Goal: Find specific page/section: Find specific page/section

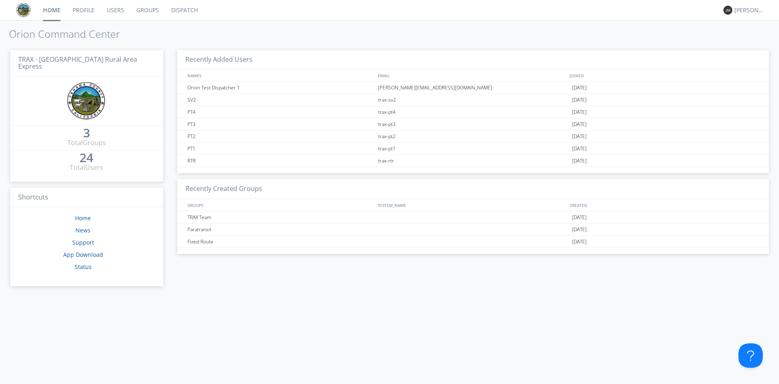
click at [185, 12] on link "Dispatch" at bounding box center [184, 10] width 39 height 20
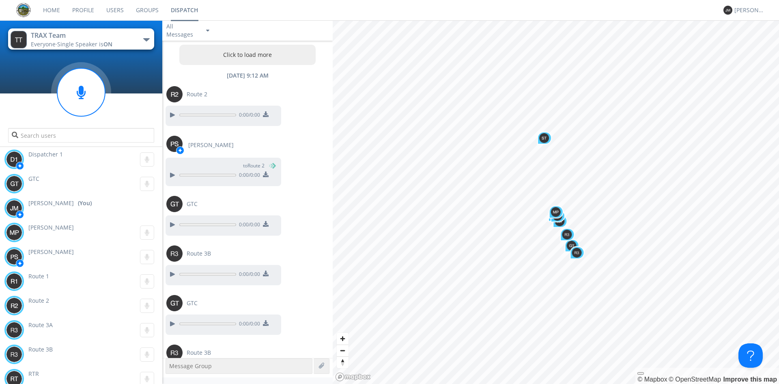
click at [87, 40] on span "Single Speaker is ON" at bounding box center [84, 44] width 55 height 8
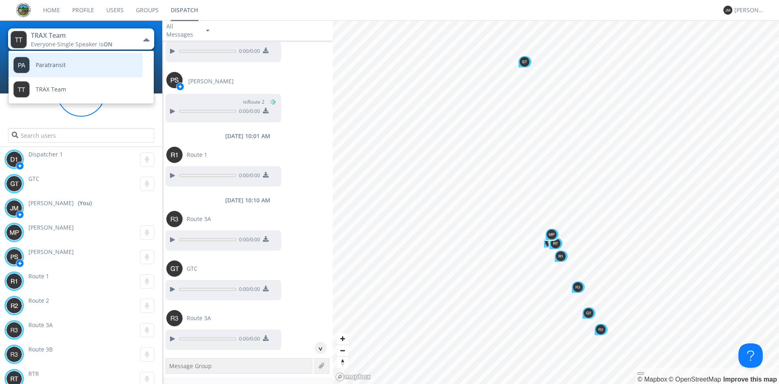
click at [92, 66] on link "Paratransit" at bounding box center [70, 65] width 122 height 24
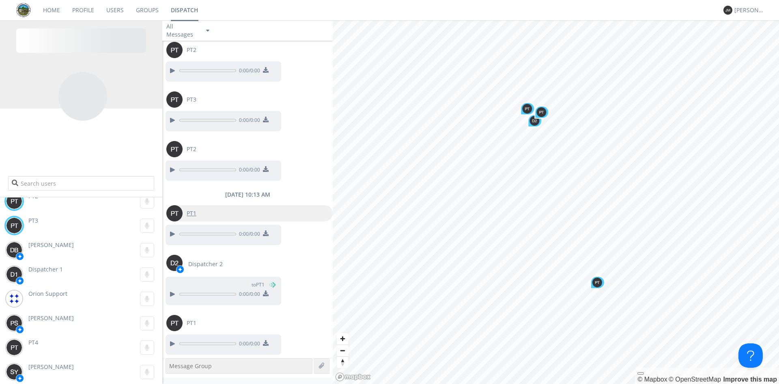
scroll to position [31, 0]
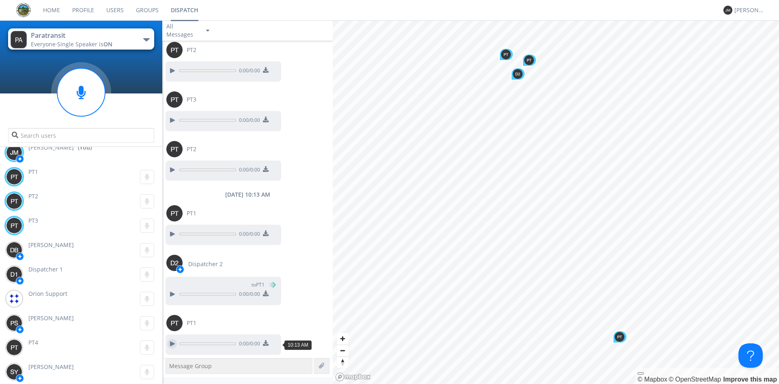
click at [170, 345] on div at bounding box center [172, 343] width 10 height 10
click at [171, 343] on div at bounding box center [172, 343] width 10 height 10
click at [170, 343] on div at bounding box center [172, 343] width 10 height 10
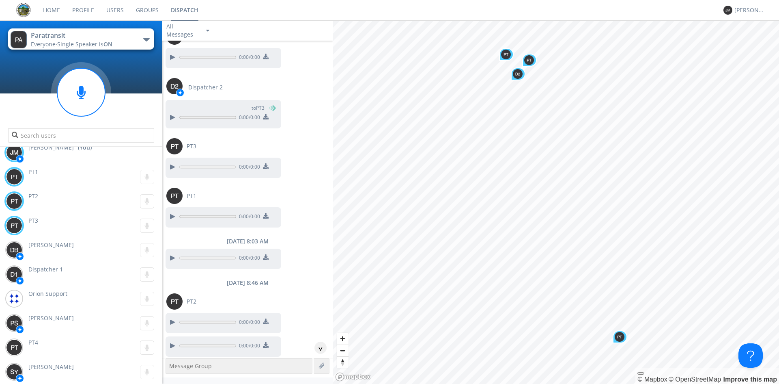
scroll to position [767, 0]
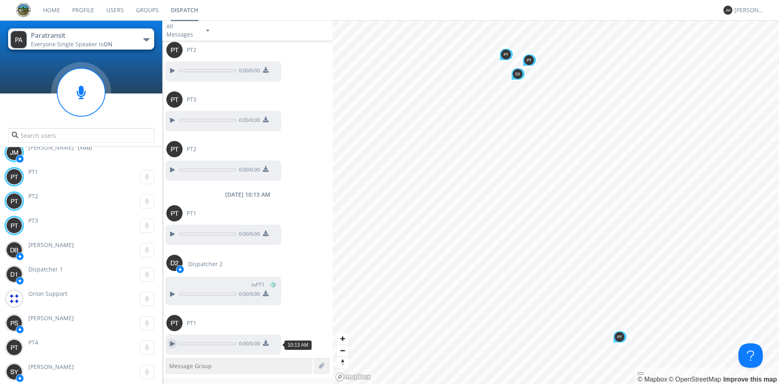
click at [172, 345] on div at bounding box center [172, 343] width 10 height 10
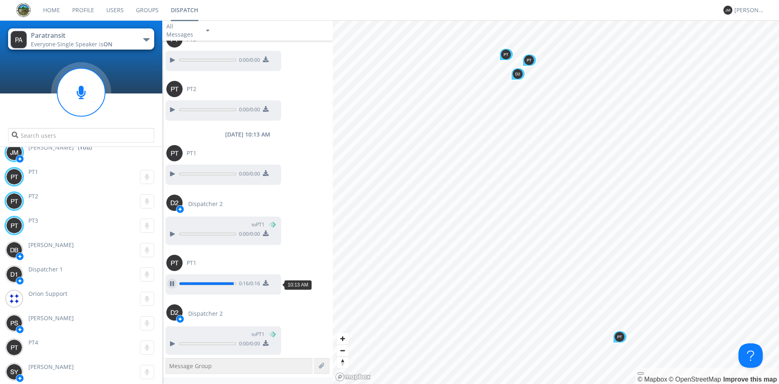
click at [171, 282] on div at bounding box center [172, 283] width 10 height 10
